Goal: Register for event/course

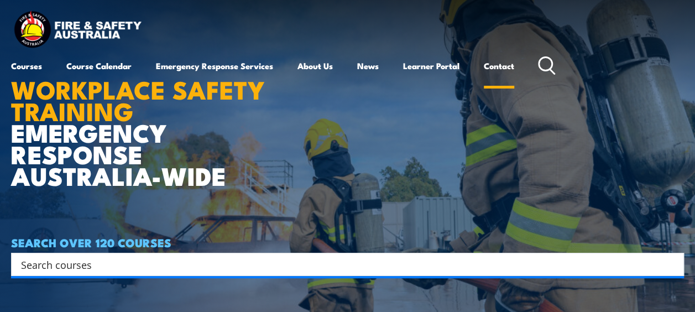
click at [507, 65] on link "Contact" at bounding box center [499, 66] width 30 height 27
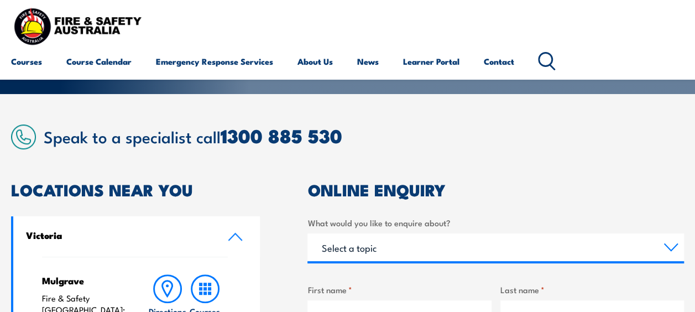
scroll to position [168, 0]
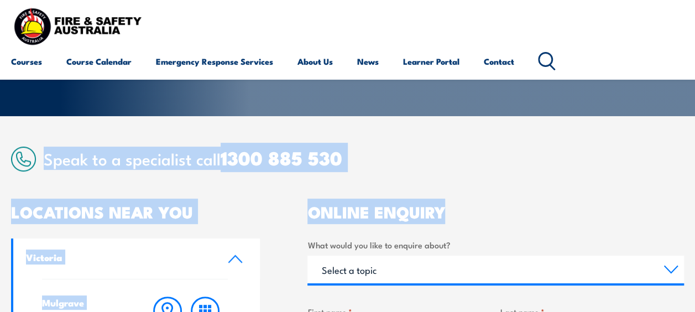
drag, startPoint x: 694, startPoint y: 71, endPoint x: 695, endPoint y: 173, distance: 101.8
drag, startPoint x: 695, startPoint y: 170, endPoint x: 598, endPoint y: 141, distance: 101.0
click at [579, 153] on h2 "Speak to a specialist call 1300 885 530" at bounding box center [364, 158] width 640 height 20
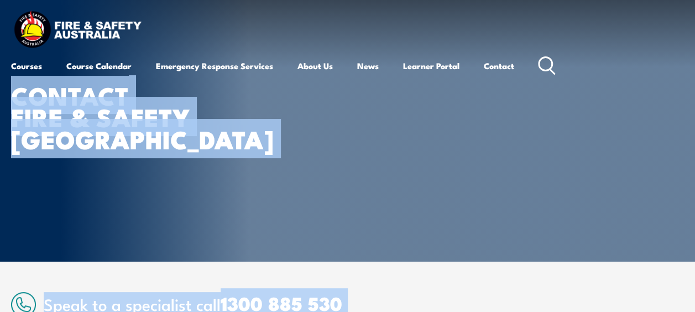
scroll to position [0, 0]
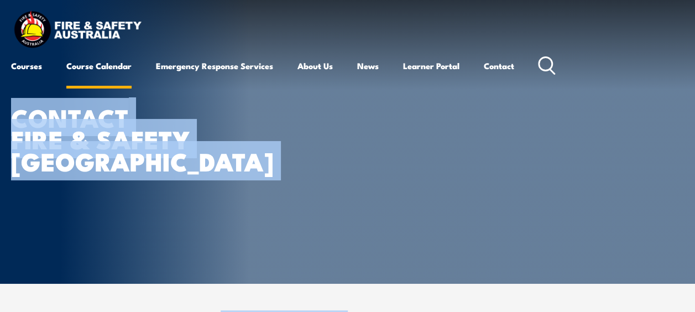
click at [100, 63] on link "Course Calendar" at bounding box center [98, 66] width 65 height 27
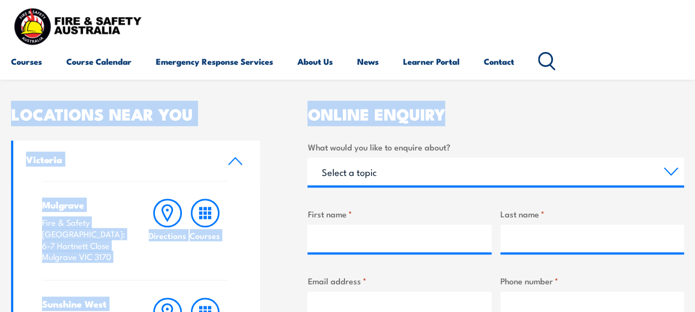
scroll to position [267, 0]
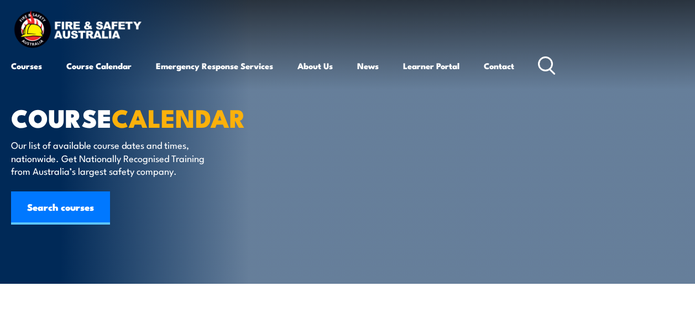
click at [58, 206] on link "Search courses" at bounding box center [60, 207] width 99 height 33
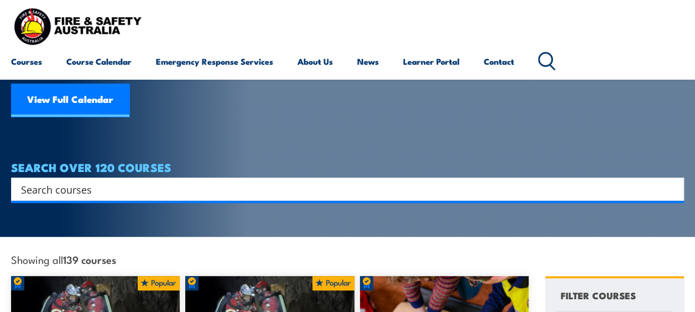
scroll to position [157, 0]
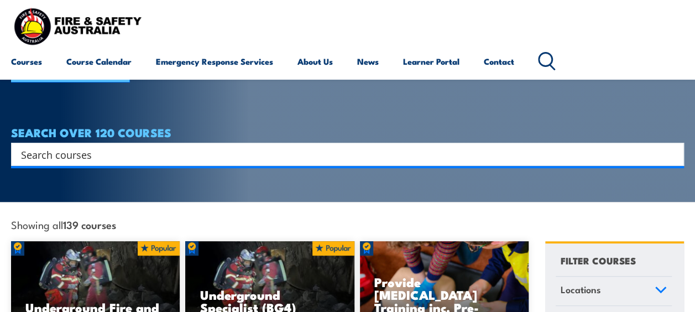
click at [202, 146] on input "Search input" at bounding box center [340, 154] width 639 height 17
type input "Warden"
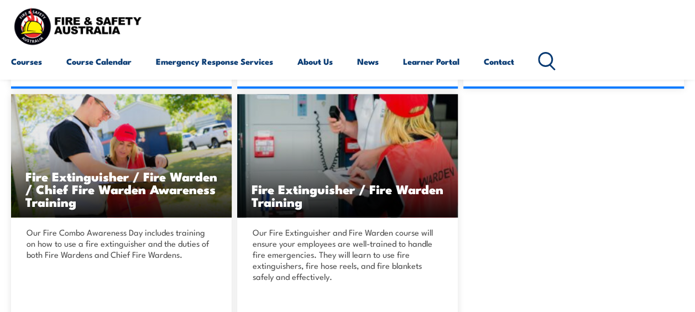
scroll to position [484, 0]
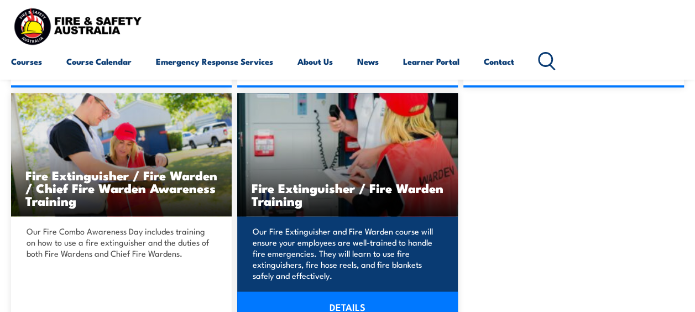
click at [363, 303] on link "DETAILS" at bounding box center [347, 306] width 221 height 31
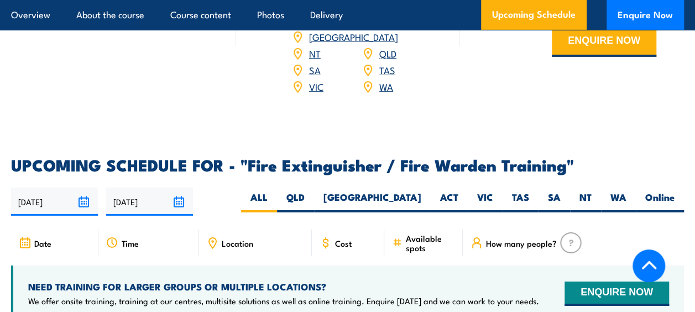
scroll to position [1689, 0]
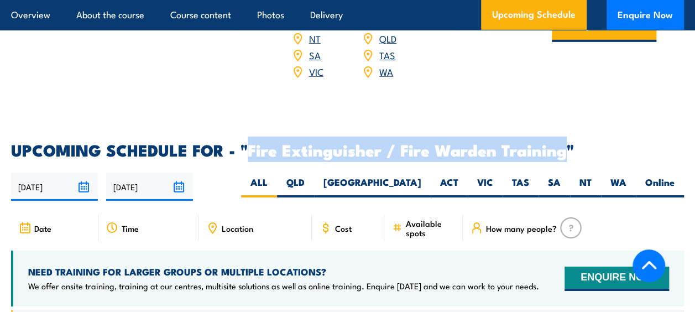
drag, startPoint x: 250, startPoint y: 121, endPoint x: 562, endPoint y: 119, distance: 311.9
click at [562, 142] on h2 "UPCOMING SCHEDULE FOR - "Fire Extinguisher / Fire Warden Training"" at bounding box center [347, 149] width 673 height 14
copy h2 "Fire Extinguisher / Fire Warden Training"
